Goal: Find specific page/section: Find specific page/section

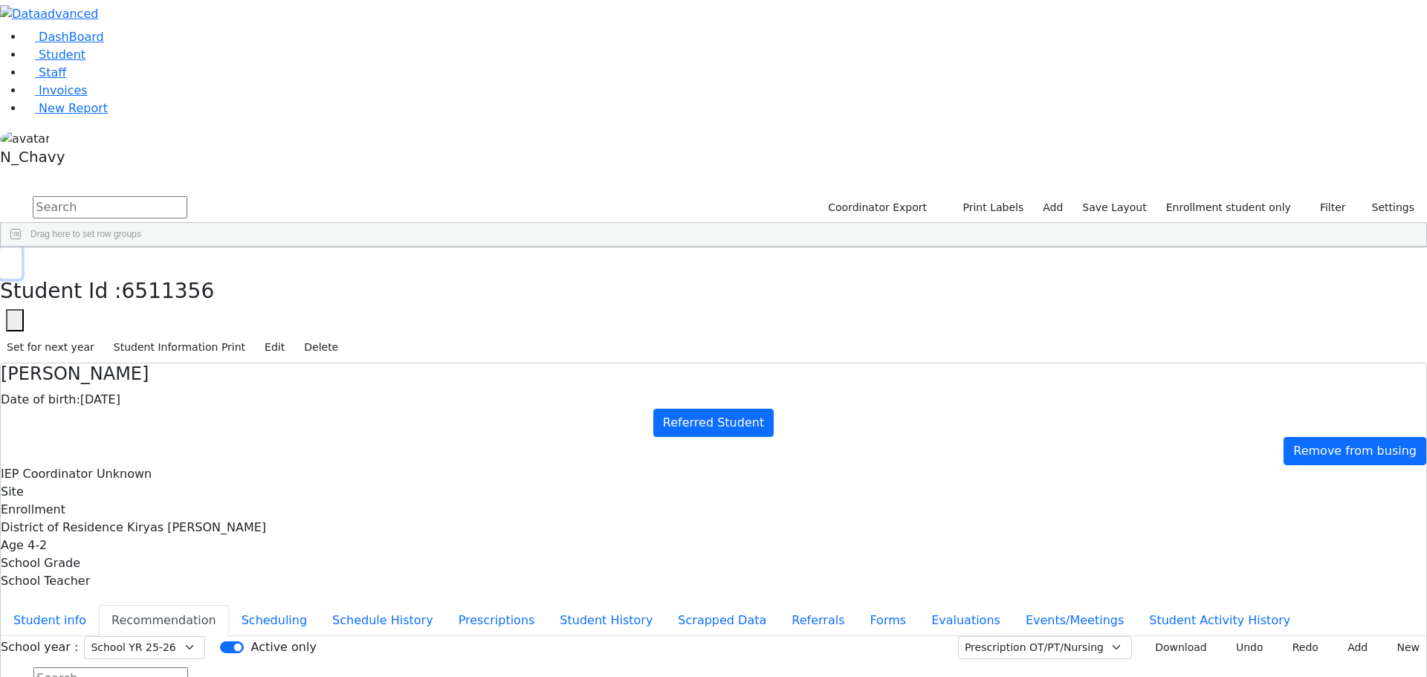
click at [15, 259] on icon "button" at bounding box center [11, 263] width 8 height 9
click at [176, 667] on div "Glauber" at bounding box center [132, 677] width 87 height 21
click at [918, 605] on button "Evaluations" at bounding box center [965, 620] width 94 height 31
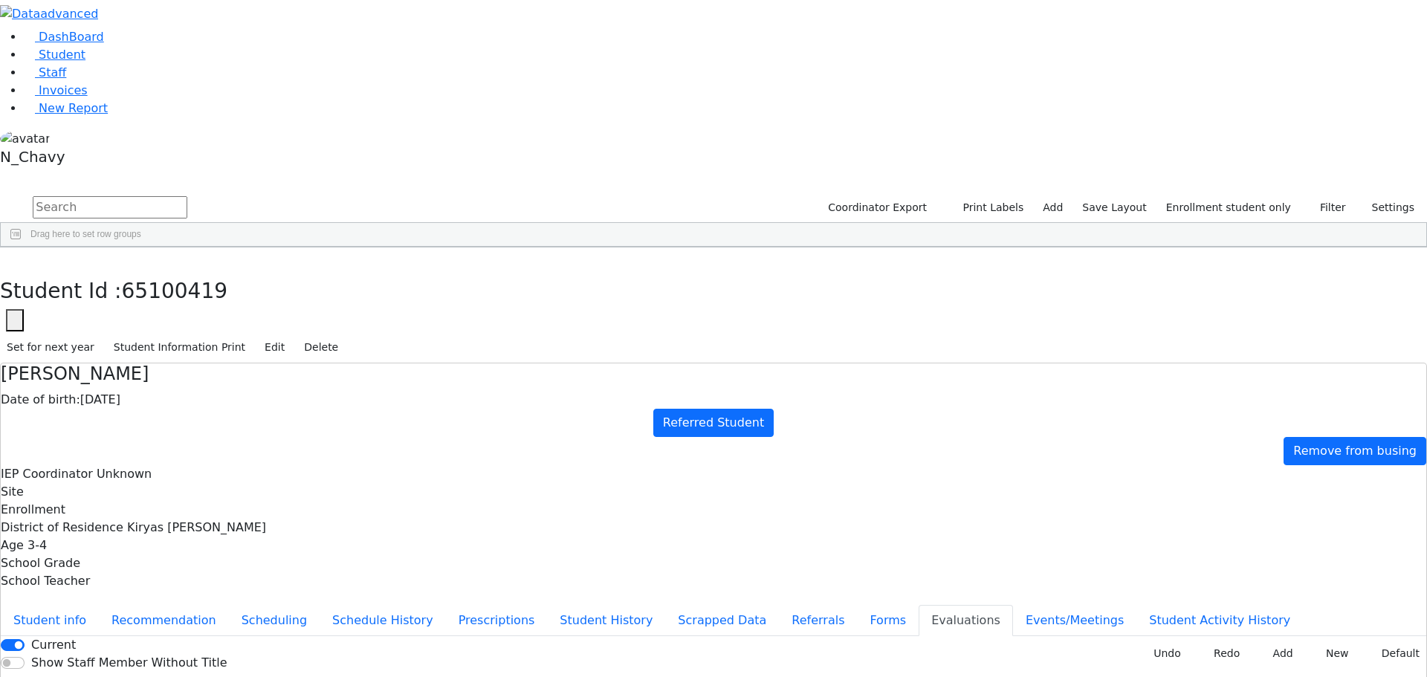
type input "kr"
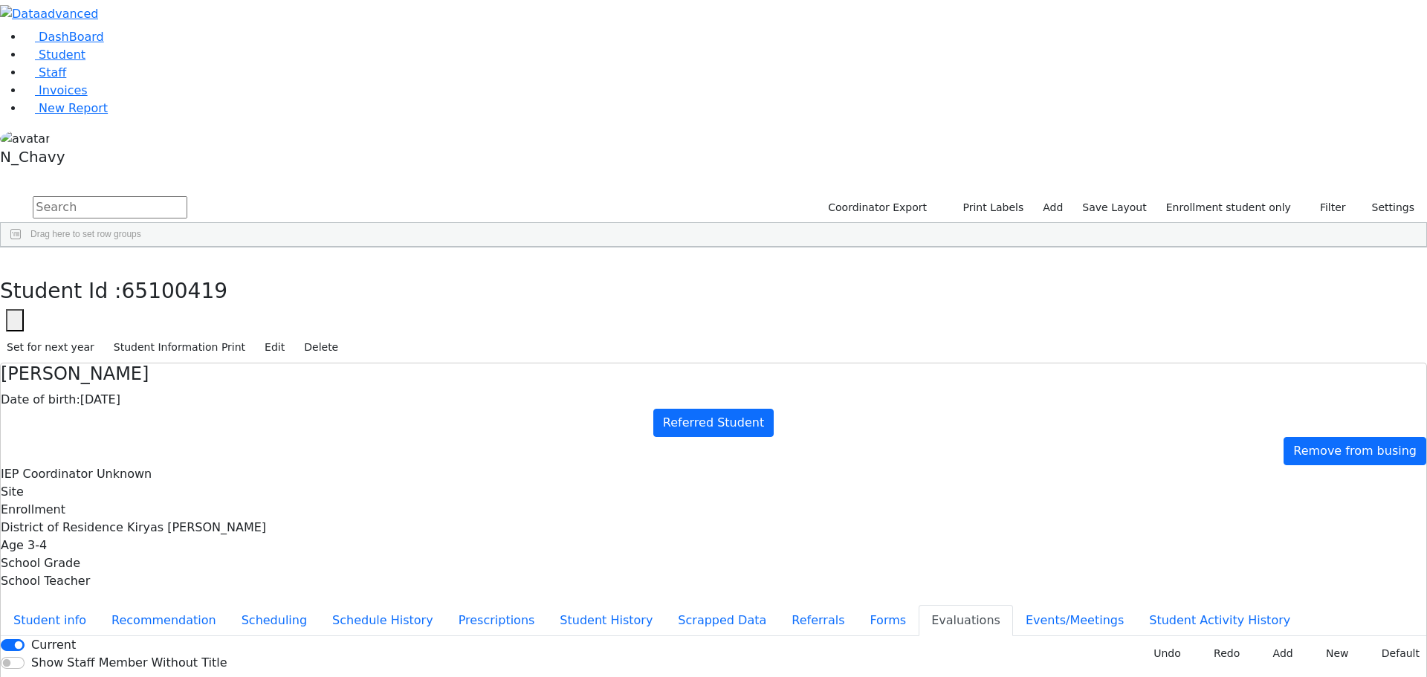
type input "kr"
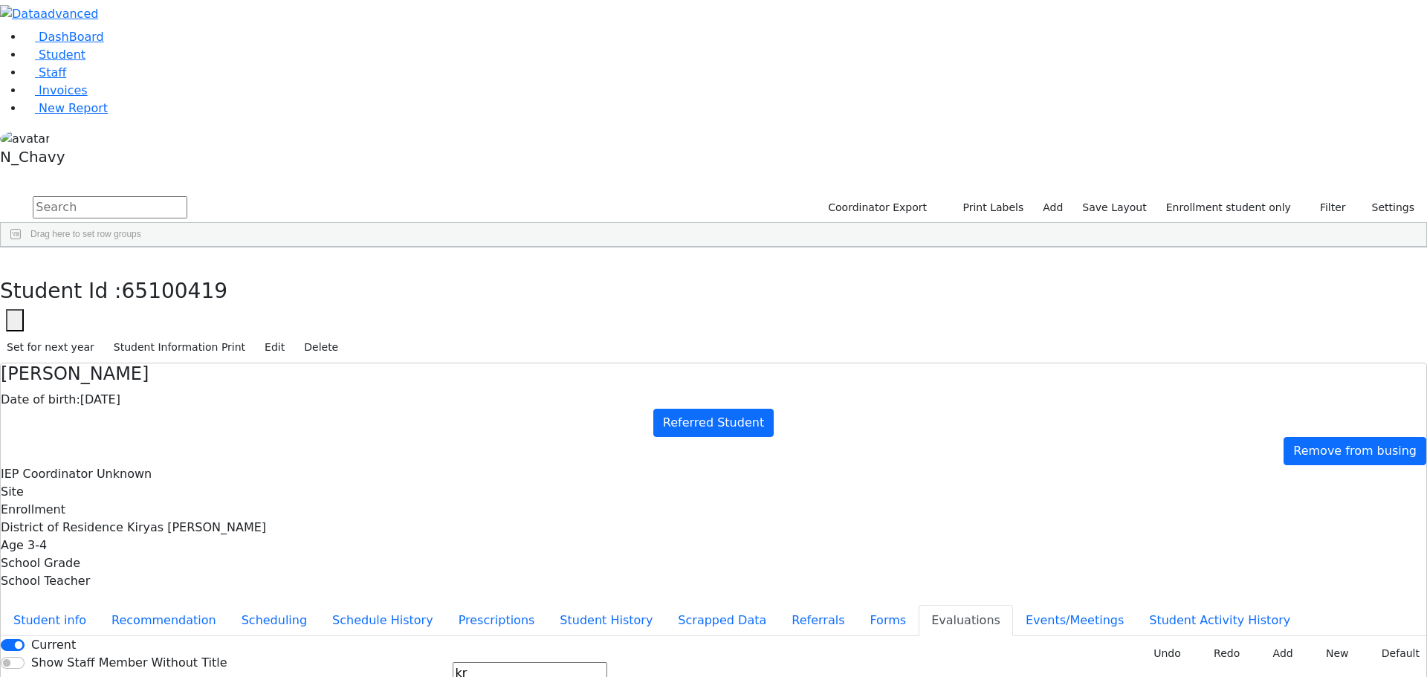
type input "kr"
type input "[DATE]"
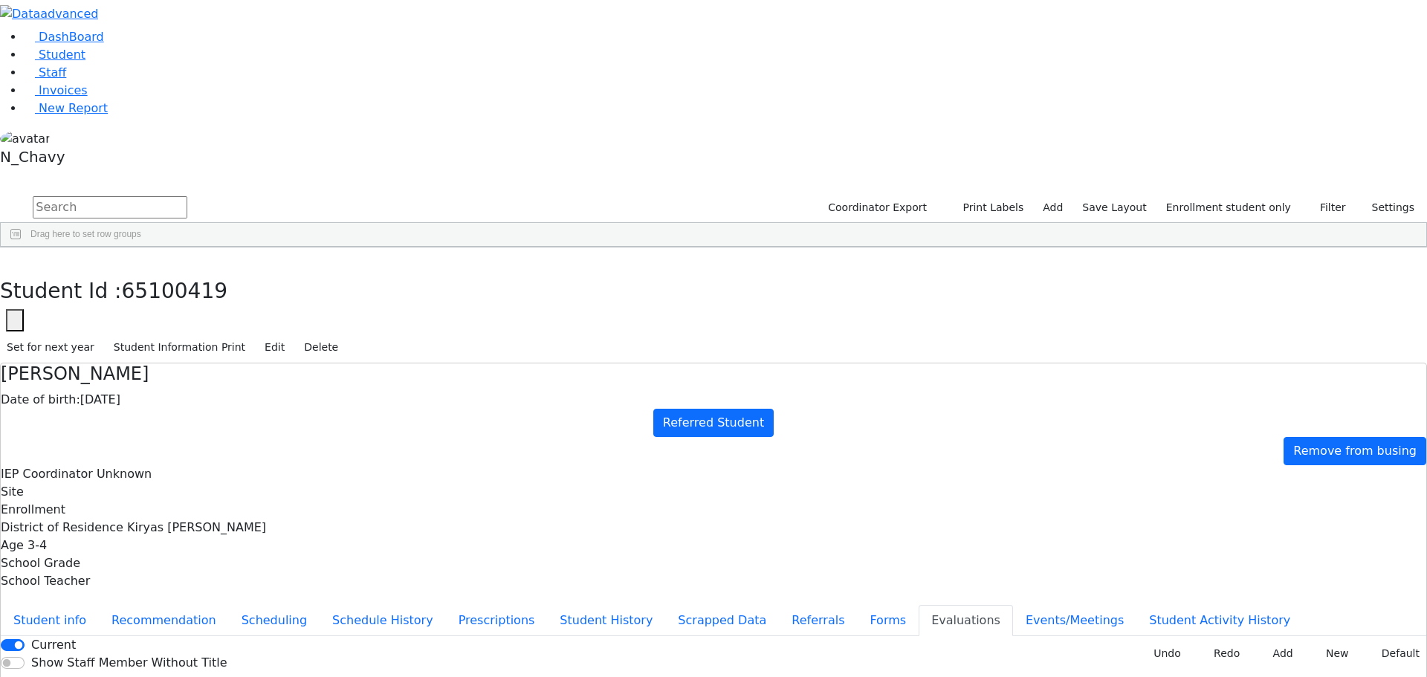
type input "[DATE]"
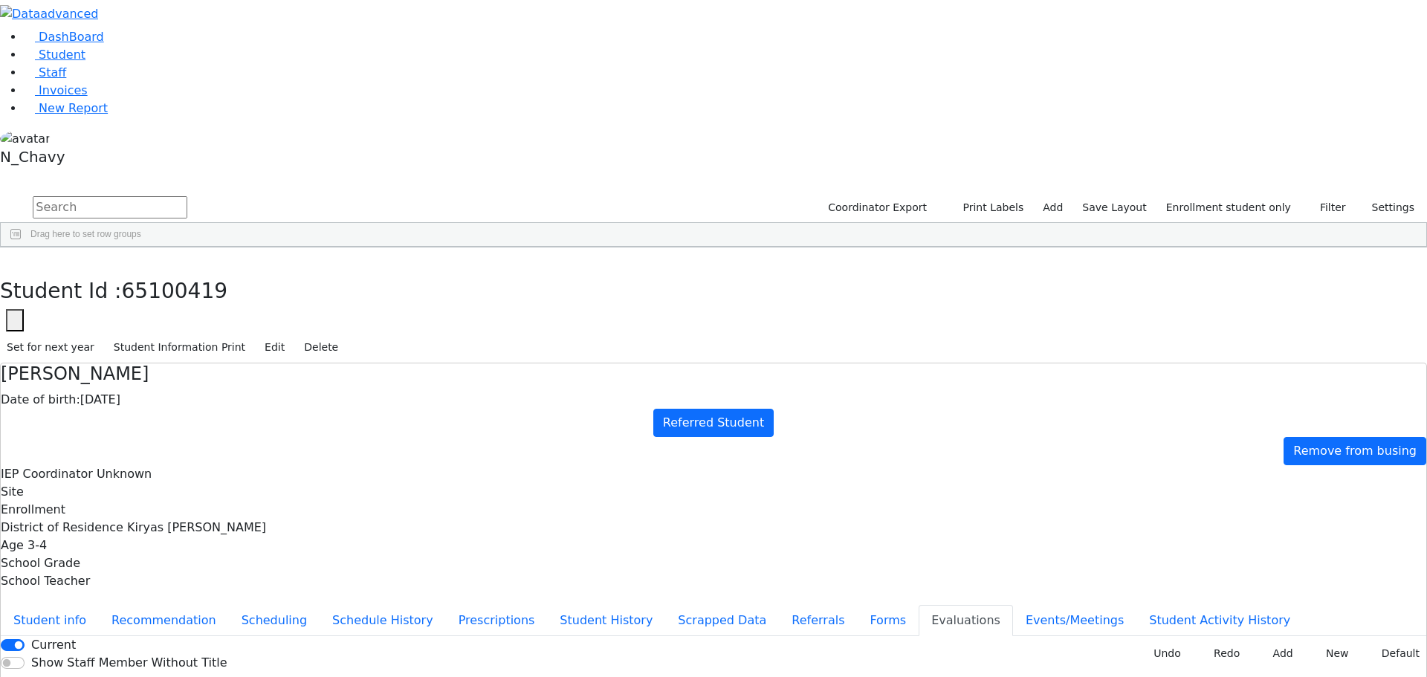
click at [857, 605] on button "Forms" at bounding box center [888, 620] width 62 height 31
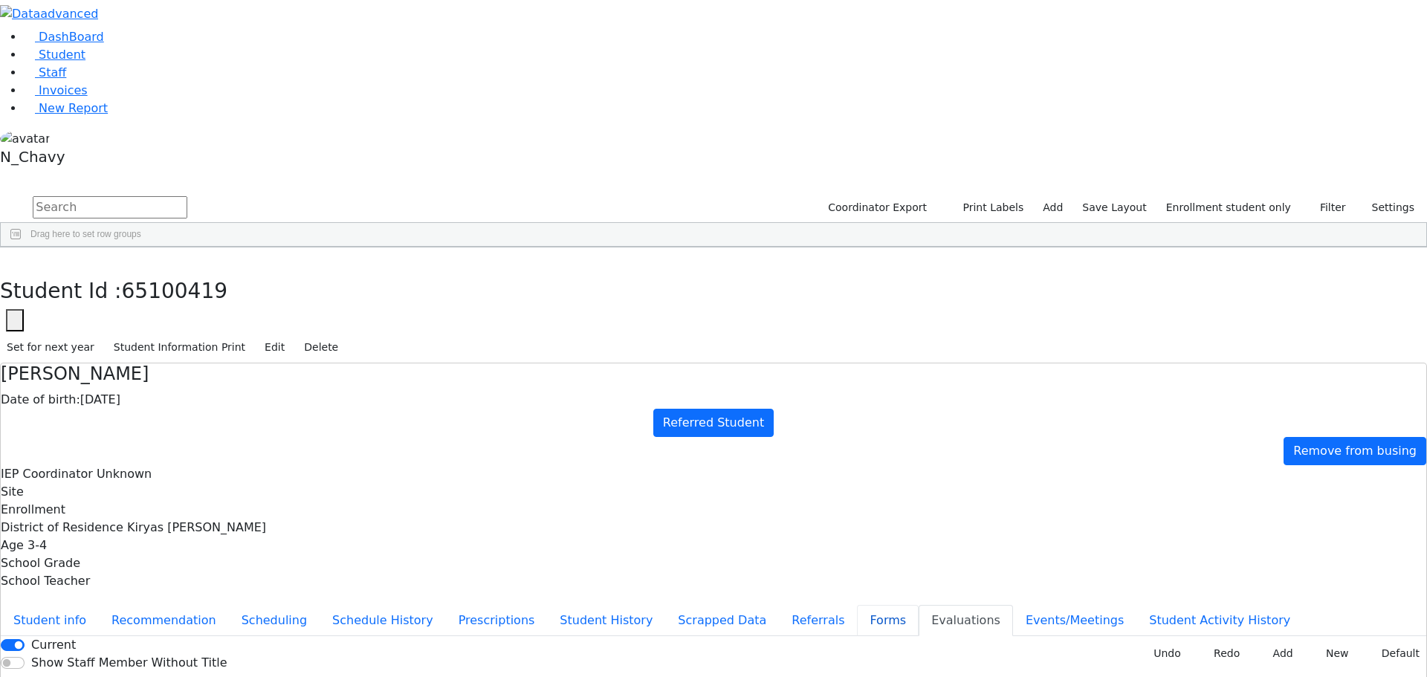
type input "[PERSON_NAME]"
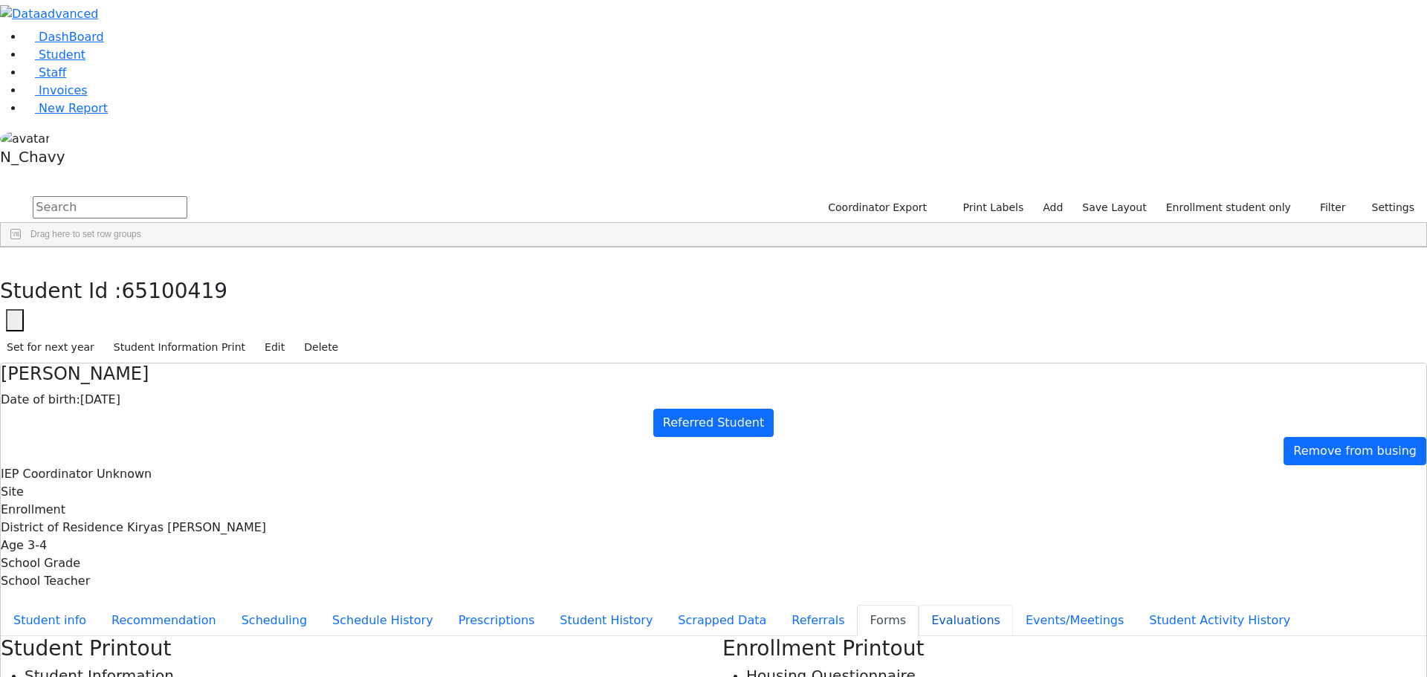
click at [918, 605] on button "Evaluations" at bounding box center [965, 620] width 94 height 31
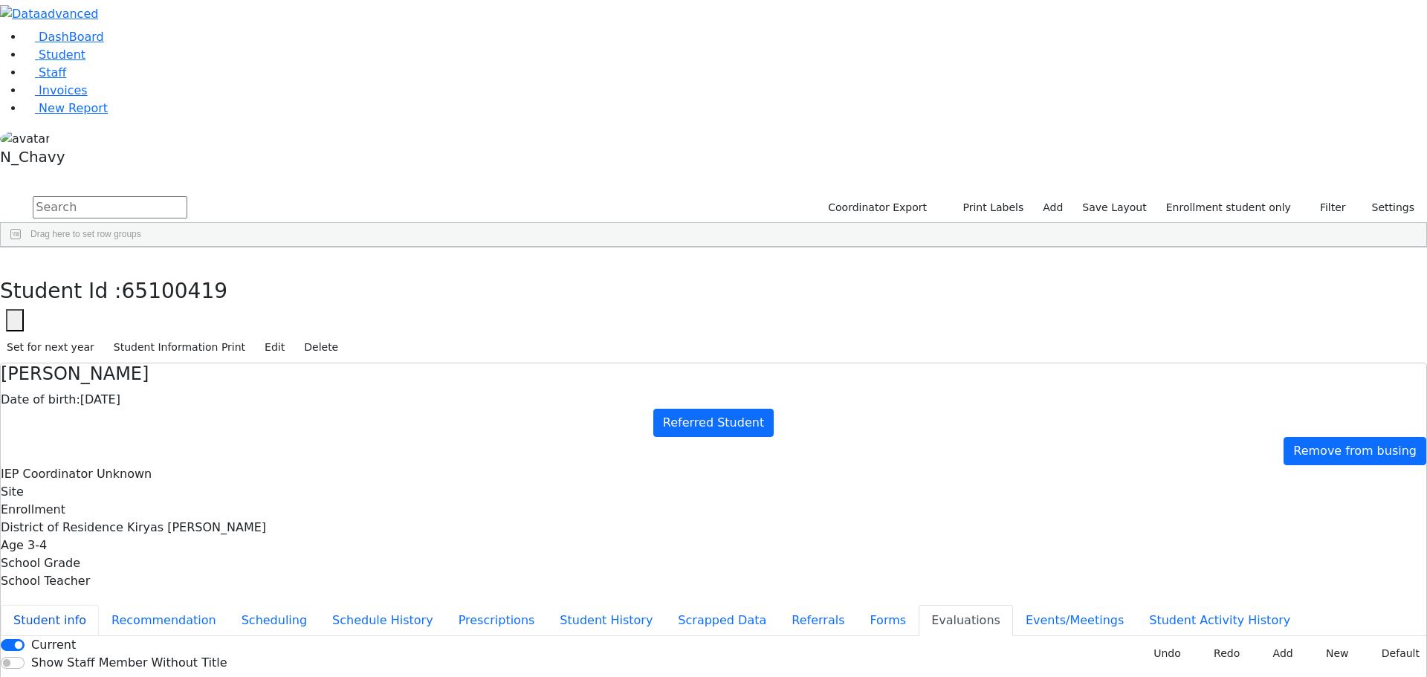
click at [99, 605] on button "Student info" at bounding box center [50, 620] width 98 height 31
click at [85, 62] on link "Student" at bounding box center [55, 55] width 62 height 14
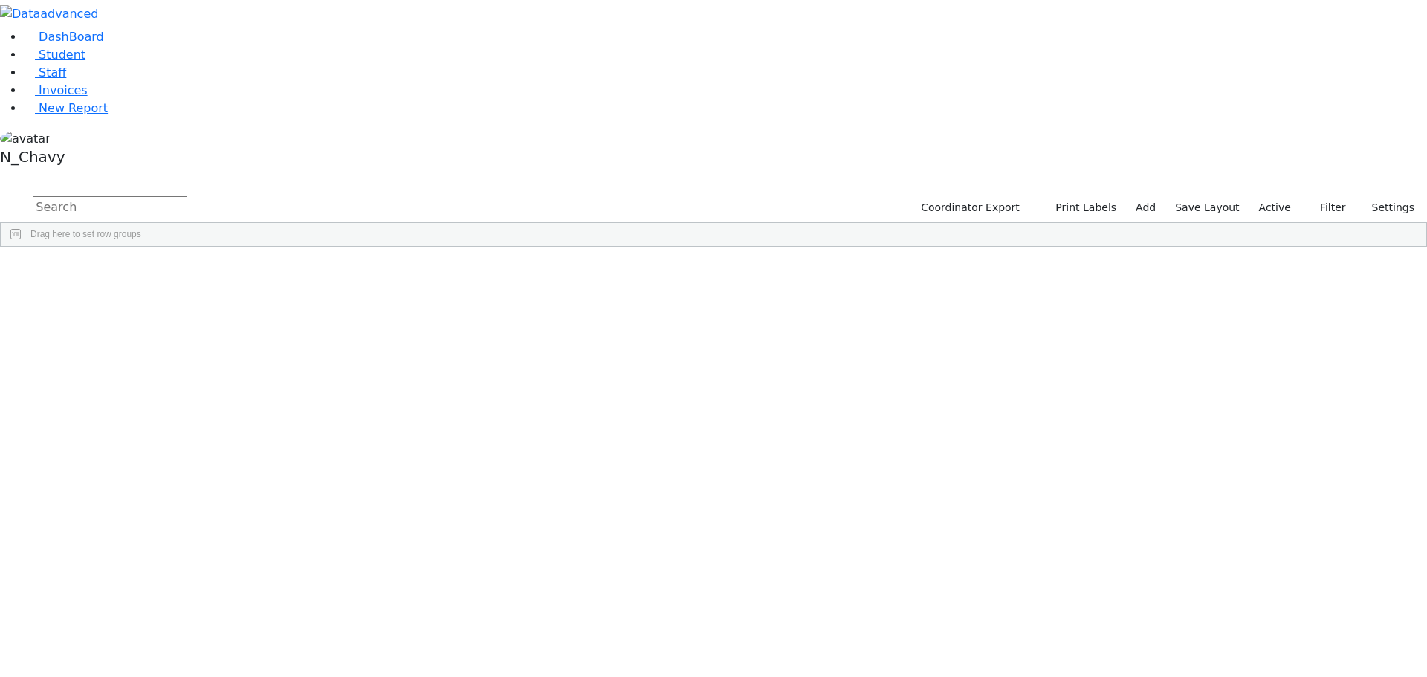
click at [187, 196] on input "text" at bounding box center [110, 207] width 155 height 22
type input "[PERSON_NAME]"
click at [152, 271] on div "Fisher" at bounding box center [114, 281] width 77 height 21
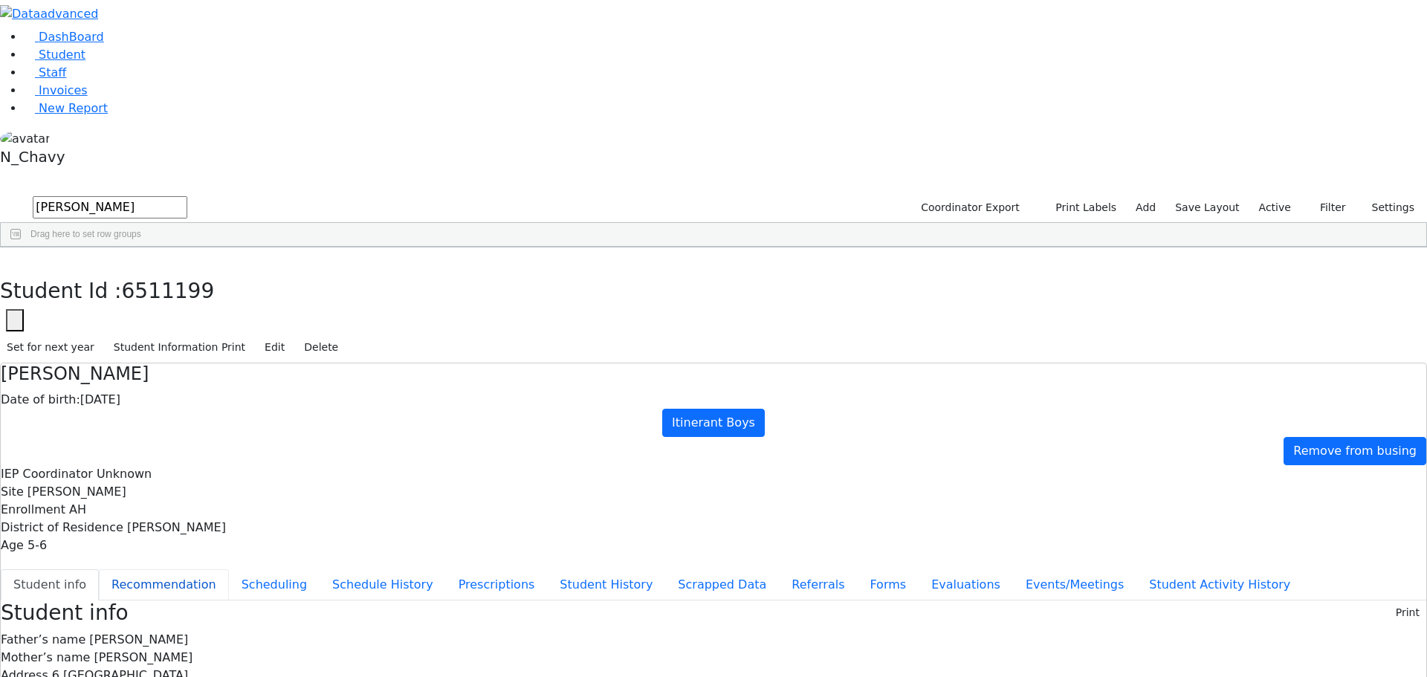
click at [229, 569] on button "Recommendation" at bounding box center [164, 584] width 130 height 31
checkbox input "true"
